Goal: Information Seeking & Learning: Compare options

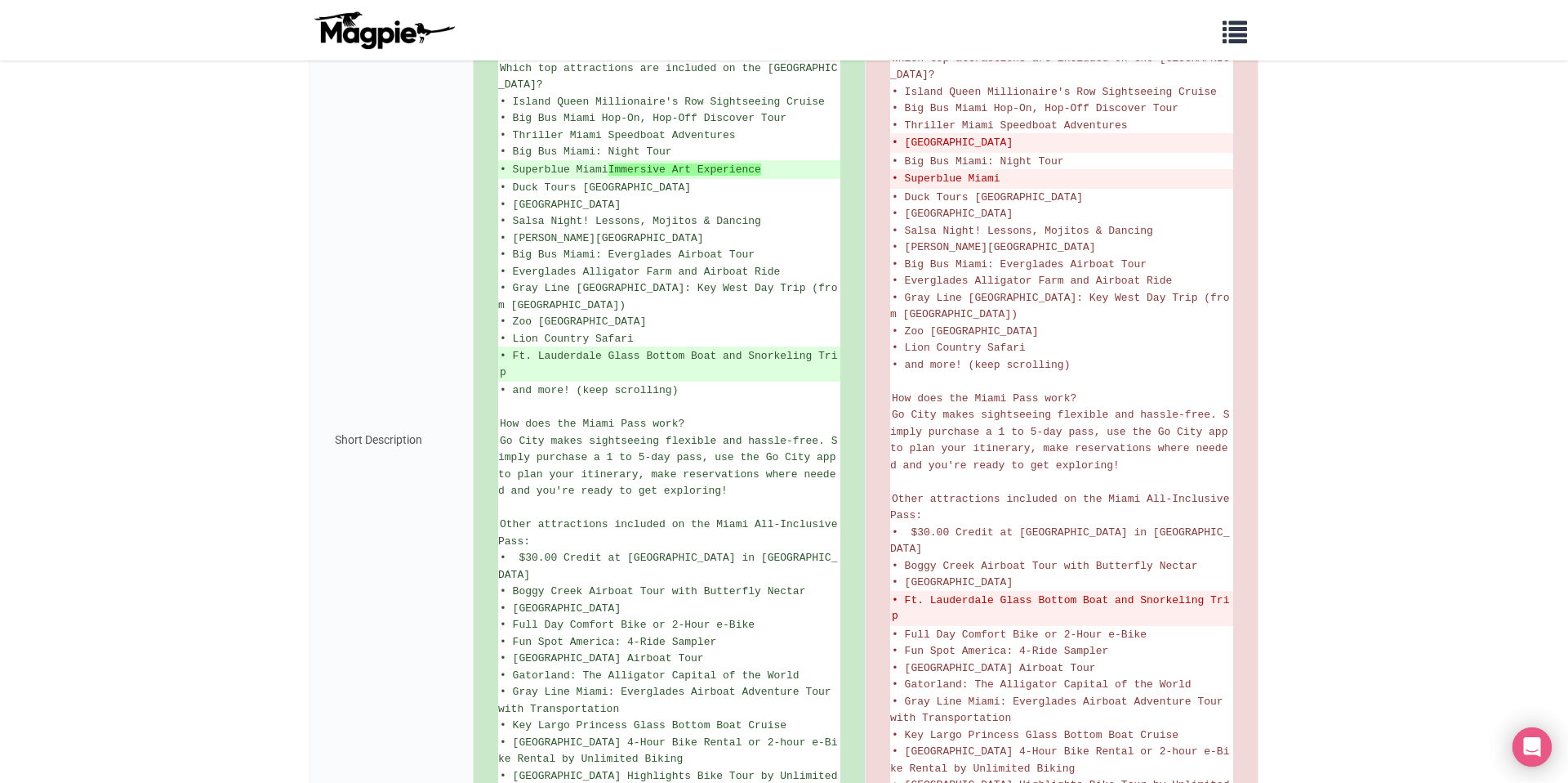
scroll to position [494, 0]
drag, startPoint x: 513, startPoint y: 144, endPoint x: 568, endPoint y: 146, distance: 55.0
click at [568, 159] on ins "• Superblue Miami Immersive Art Experience" at bounding box center [669, 167] width 339 height 16
copy ins "Superblue"
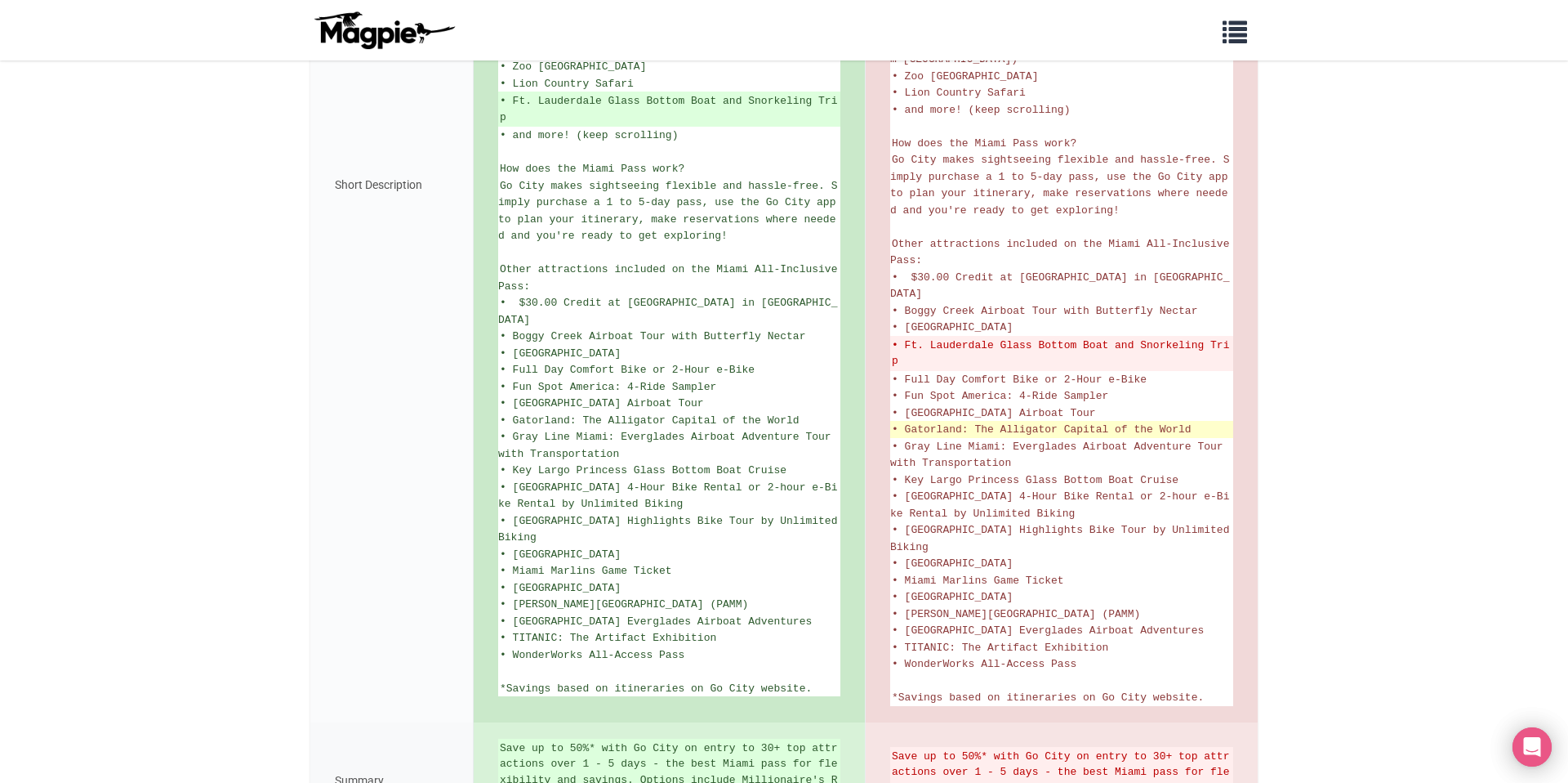
scroll to position [828, 0]
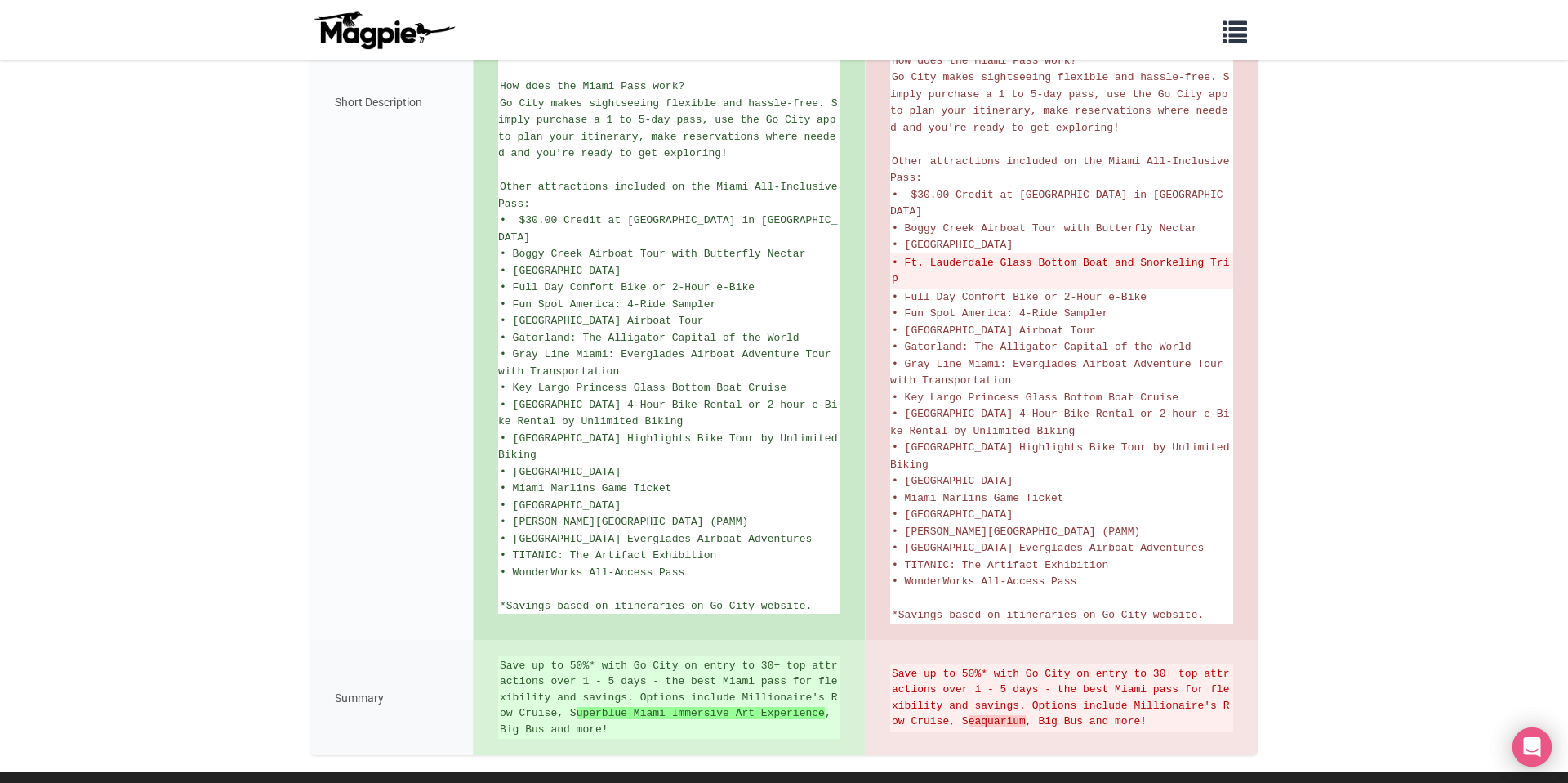
click at [1175, 383] on body "Problems we solve Products Content Management and Distribution Magpie for Resel…" at bounding box center [784, 5] width 1568 height 1669
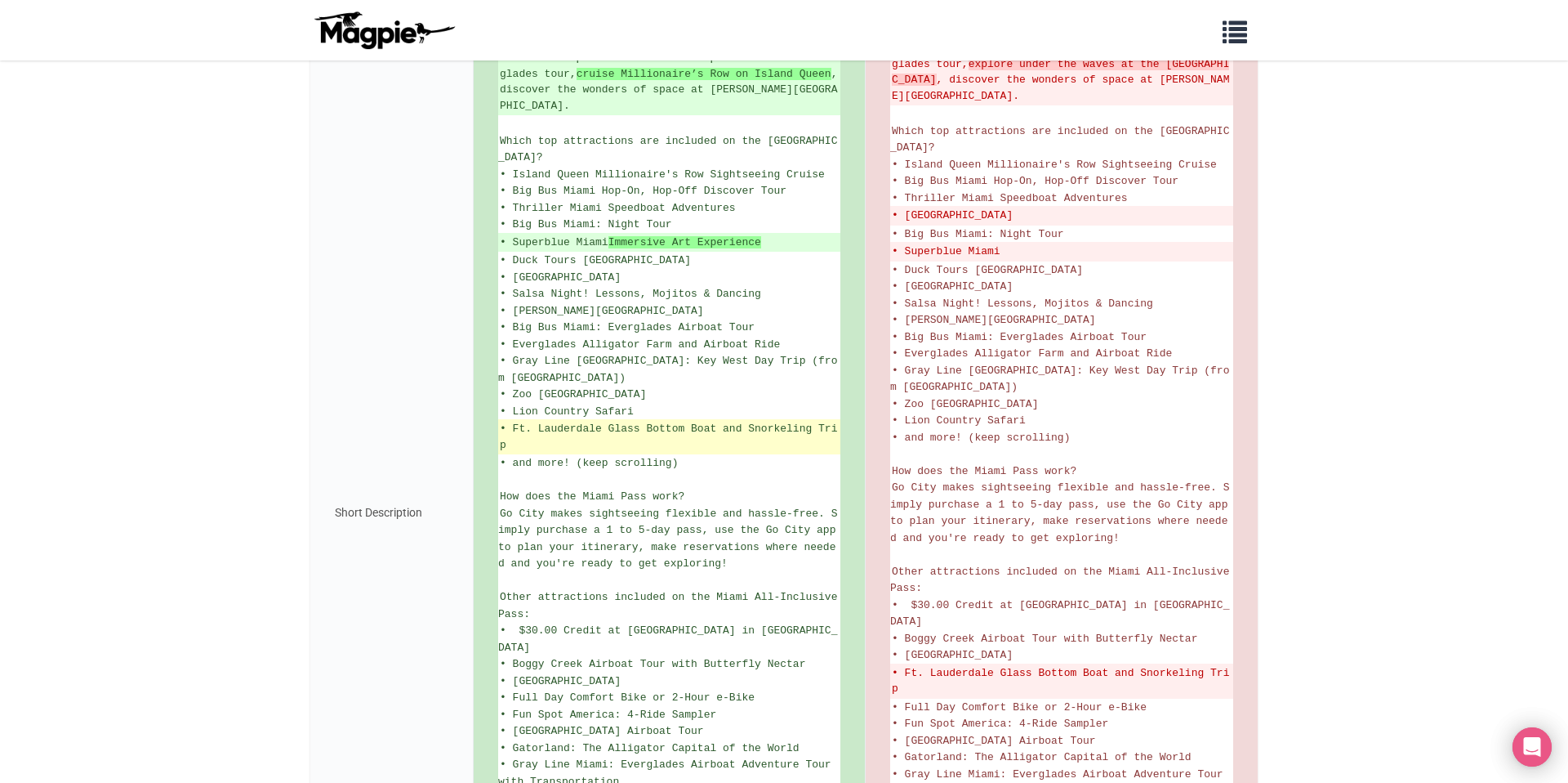
scroll to position [303, 0]
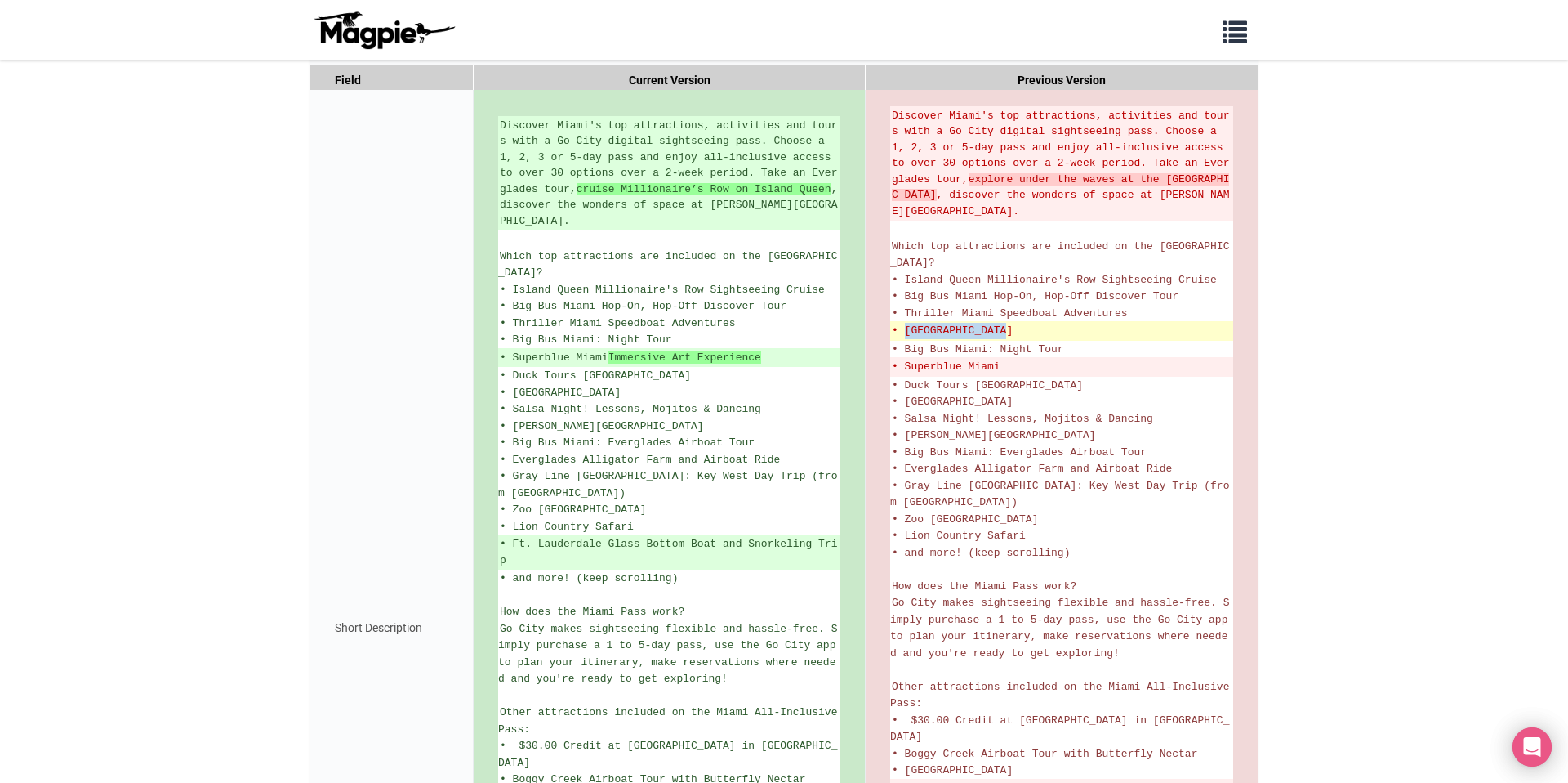
drag, startPoint x: 1024, startPoint y: 313, endPoint x: 904, endPoint y: 312, distance: 120.0
click at [904, 323] on del "• [GEOGRAPHIC_DATA]" at bounding box center [1062, 331] width 340 height 16
copy del "Miami Seaquarium"
click at [1175, 286] on body "Problems we solve Products Content Management and Distribution Magpie for Resel…" at bounding box center [784, 531] width 1568 height 1669
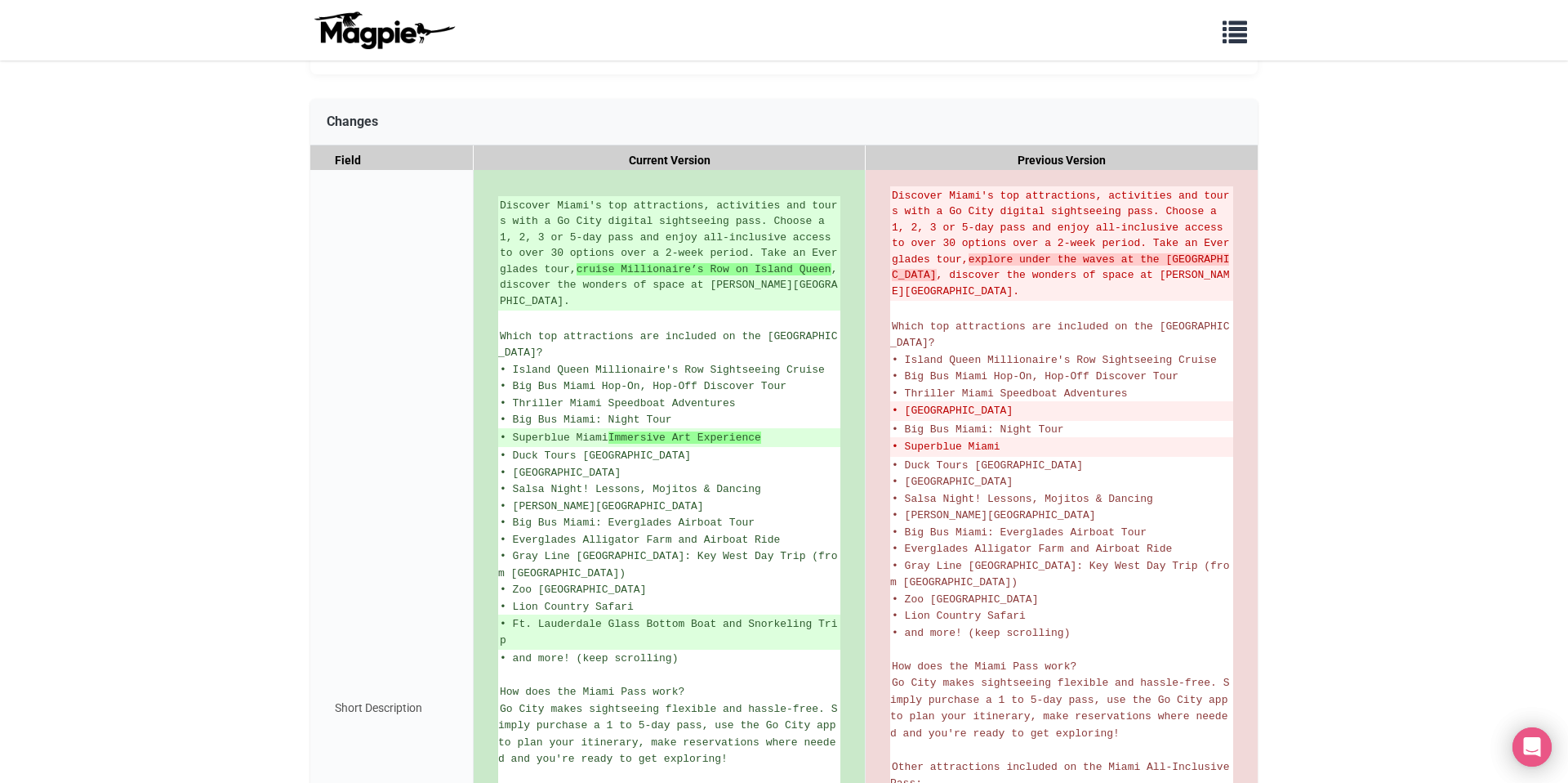
scroll to position [0, 0]
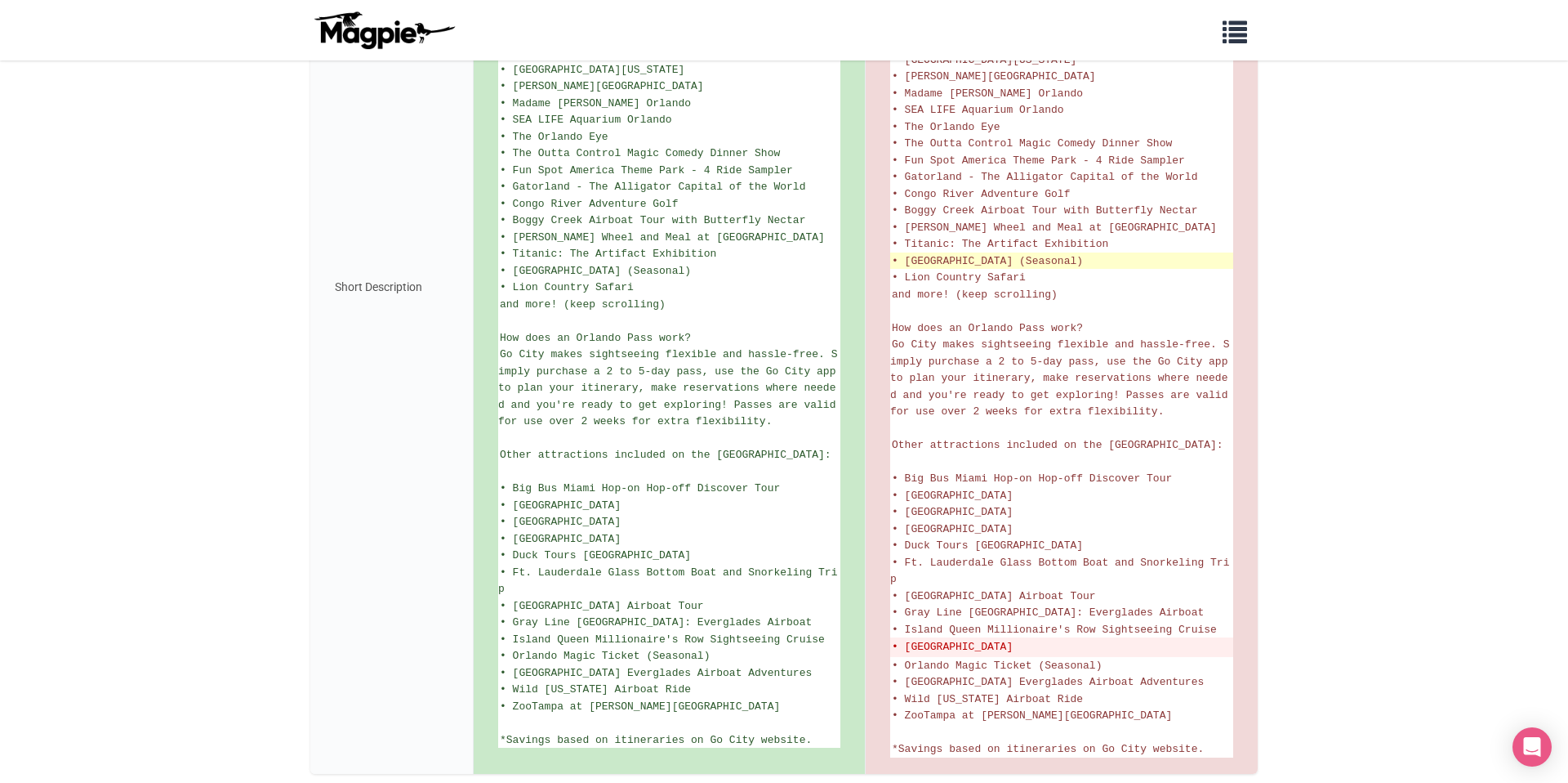
scroll to position [639, 0]
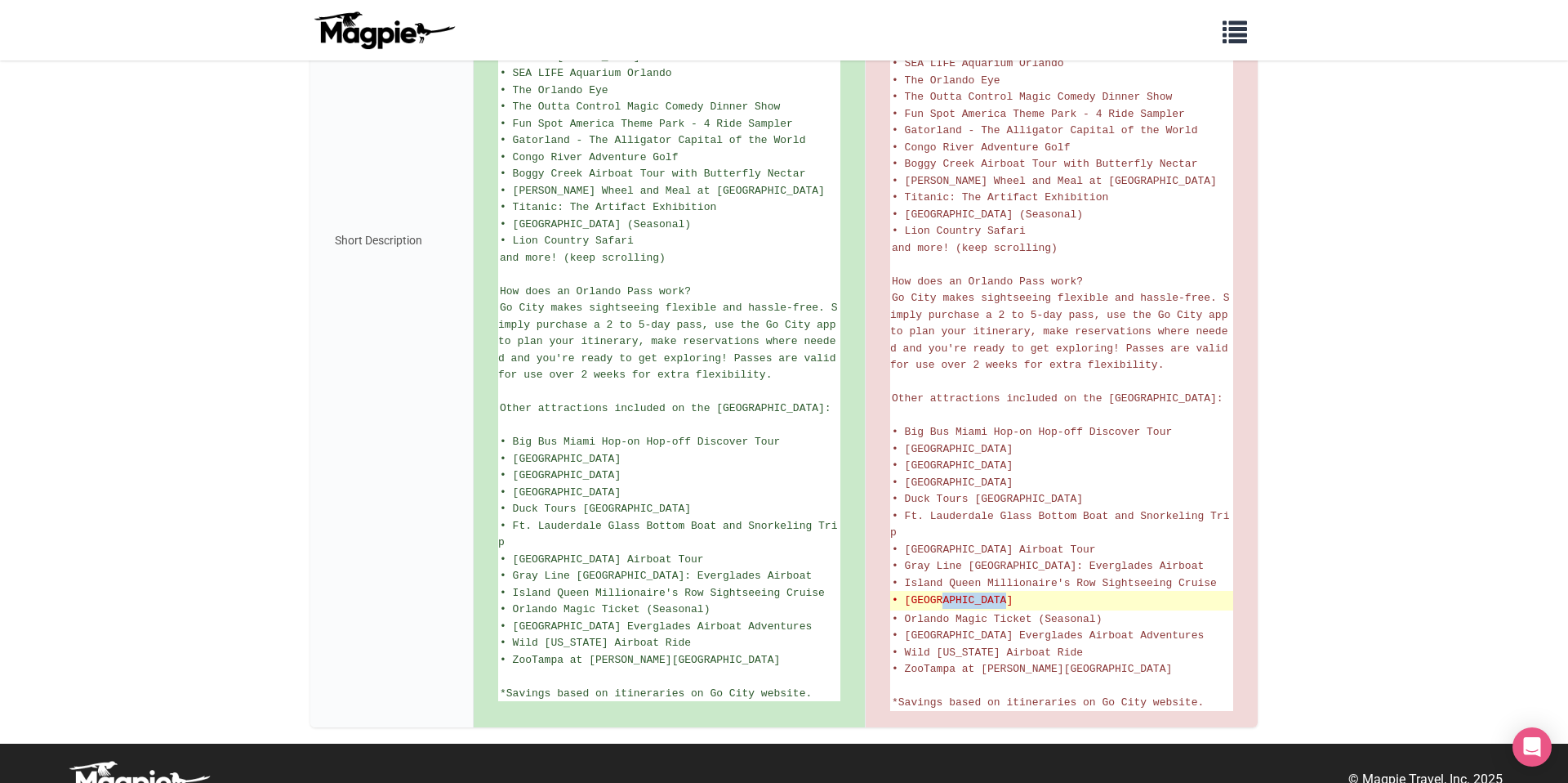
drag, startPoint x: 941, startPoint y: 561, endPoint x: 1025, endPoint y: 560, distance: 84.0
click at [1024, 593] on del "• [GEOGRAPHIC_DATA]" at bounding box center [1062, 601] width 340 height 16
copy del "Seaquarium"
